Goal: Navigation & Orientation: Find specific page/section

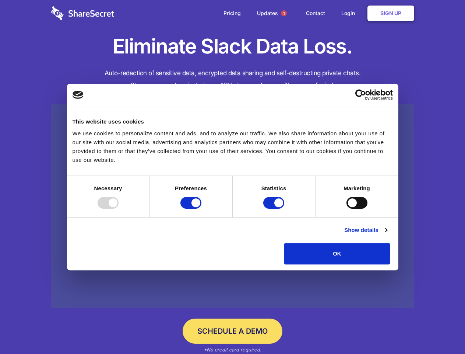
click at [119, 208] on div at bounding box center [108, 203] width 21 height 12
click at [201, 208] on input "Preferences" at bounding box center [190, 203] width 21 height 12
checkbox input "false"
click at [275, 208] on input "Statistics" at bounding box center [273, 203] width 21 height 12
checkbox input "false"
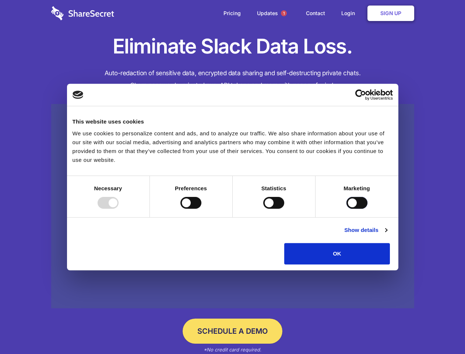
click at [347, 208] on input "Marketing" at bounding box center [357, 203] width 21 height 12
checkbox input "true"
click at [387, 234] on link "Show details" at bounding box center [365, 229] width 43 height 9
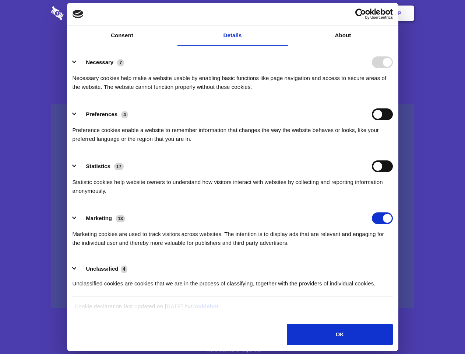
click at [396, 267] on ul "Necessary 7 Necessary cookies help make a website usable by enabling basic func…" at bounding box center [232, 172] width 327 height 248
click at [284, 13] on span "1" at bounding box center [284, 13] width 6 height 6
